Goal: Transaction & Acquisition: Purchase product/service

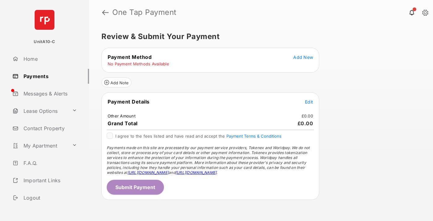
click at [303, 57] on span "Add New" at bounding box center [303, 56] width 20 height 5
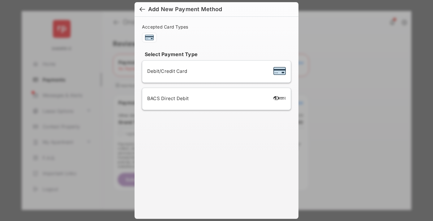
click at [166, 71] on span "Debit/Credit Card" at bounding box center [167, 71] width 40 height 6
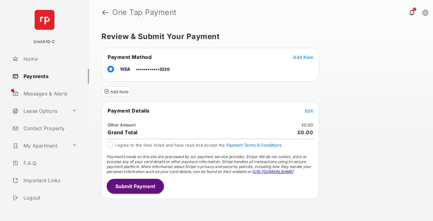
click at [309, 110] on span "Edit" at bounding box center [309, 110] width 8 height 5
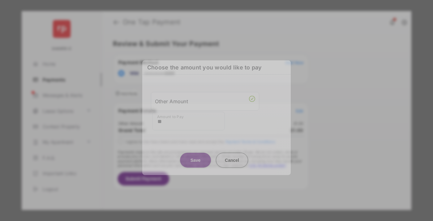
type input "**"
click at [196, 158] on button "Save" at bounding box center [195, 159] width 31 height 15
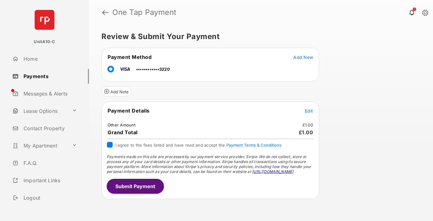
click at [135, 186] on button "Submit Payment" at bounding box center [135, 186] width 57 height 15
